Goal: Task Accomplishment & Management: Manage account settings

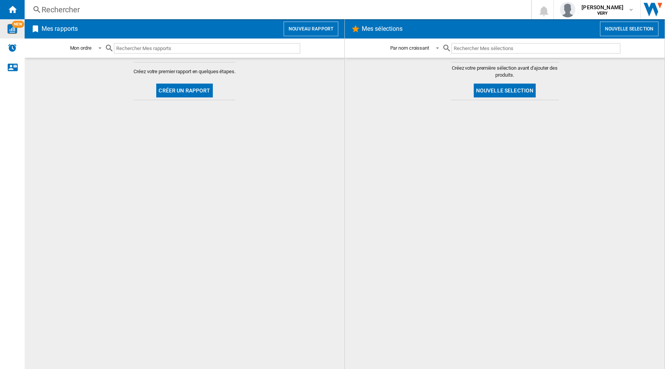
click at [11, 32] on img "WiseCard" at bounding box center [12, 29] width 10 height 10
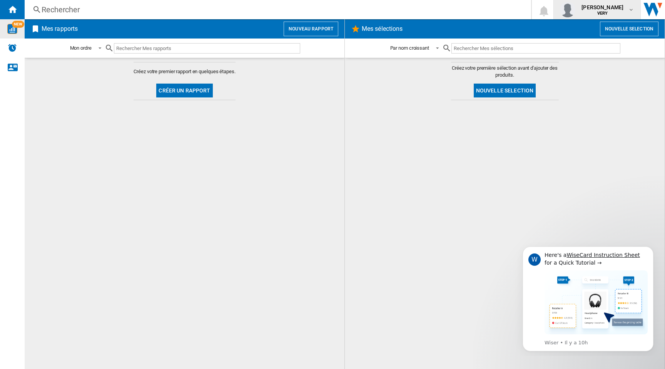
click at [608, 9] on span "karim medini" at bounding box center [602, 7] width 42 height 8
click at [590, 80] on md-backdrop at bounding box center [332, 184] width 665 height 369
click at [590, 9] on span "karim medini" at bounding box center [602, 7] width 42 height 8
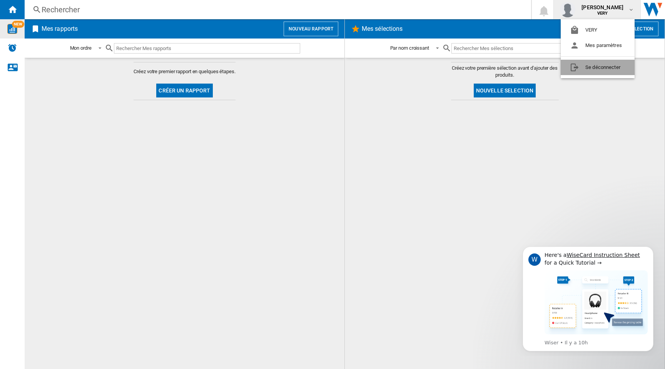
click at [589, 70] on button "Se déconnecter" at bounding box center [598, 67] width 74 height 15
